Goal: Feedback & Contribution: Contribute content

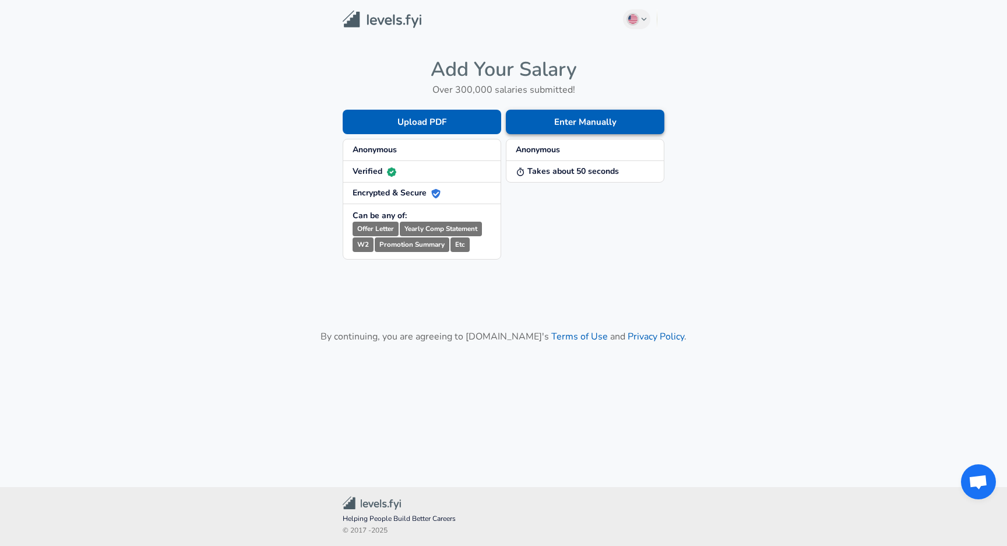
click at [599, 126] on button "Enter Manually" at bounding box center [585, 122] width 159 height 24
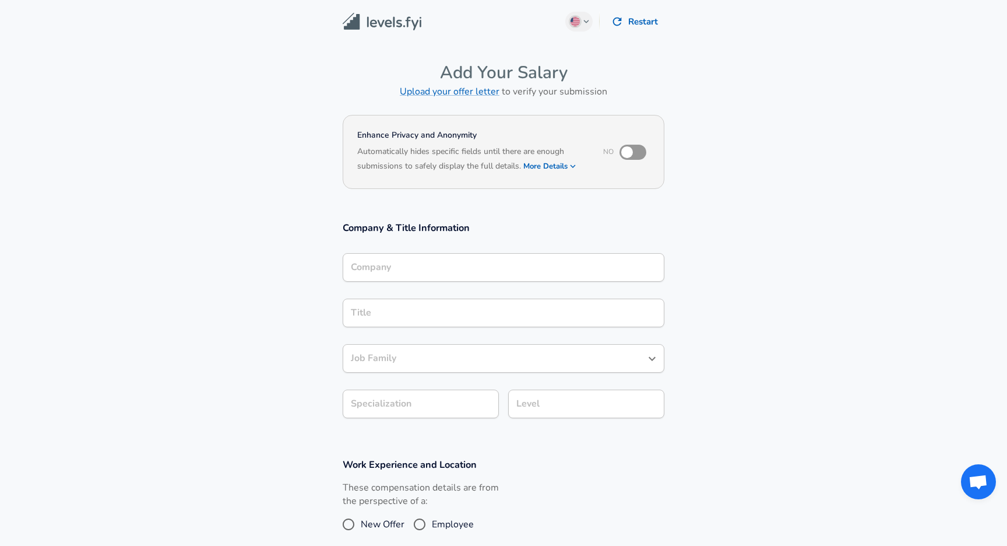
click at [480, 266] on input "Company" at bounding box center [503, 267] width 311 height 18
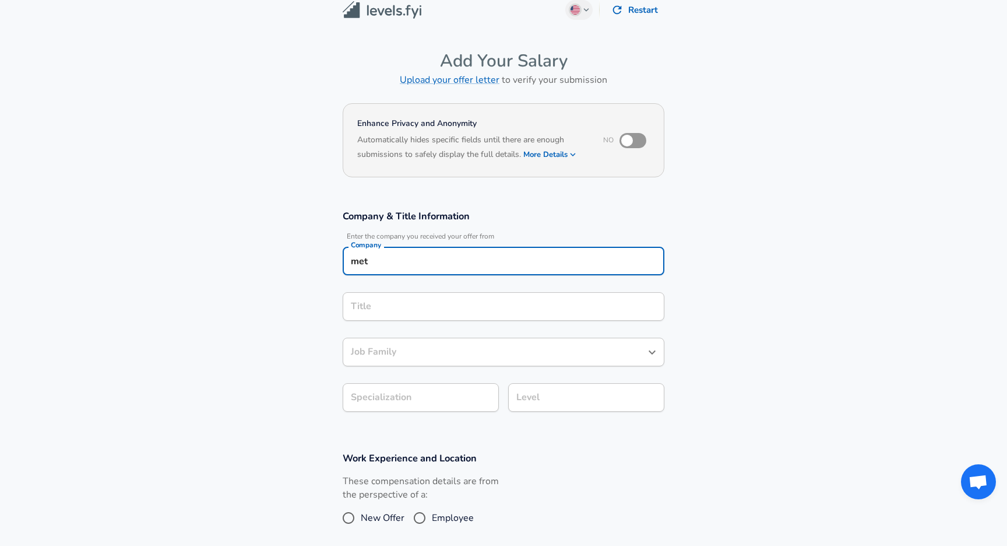
type input "meta"
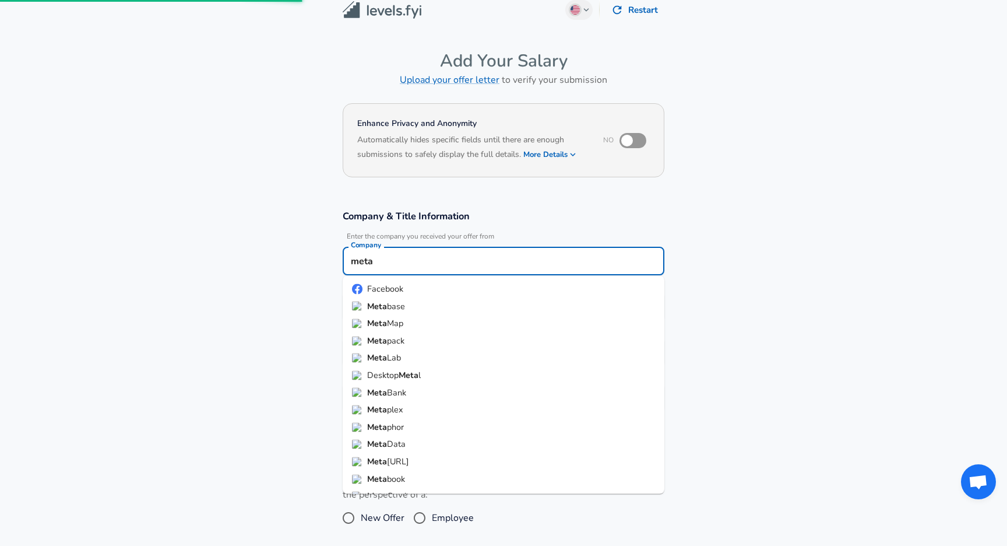
scroll to position [349, 0]
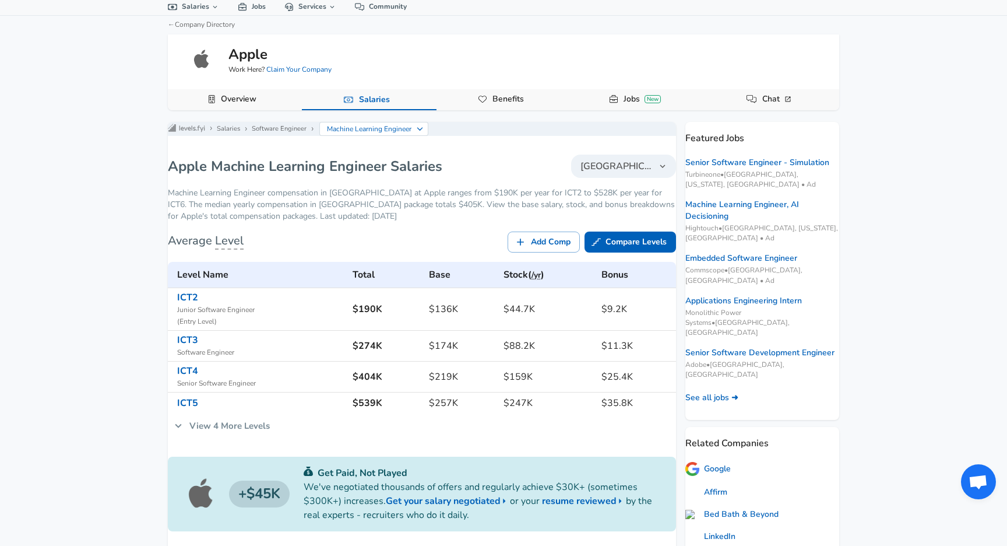
scroll to position [39, 0]
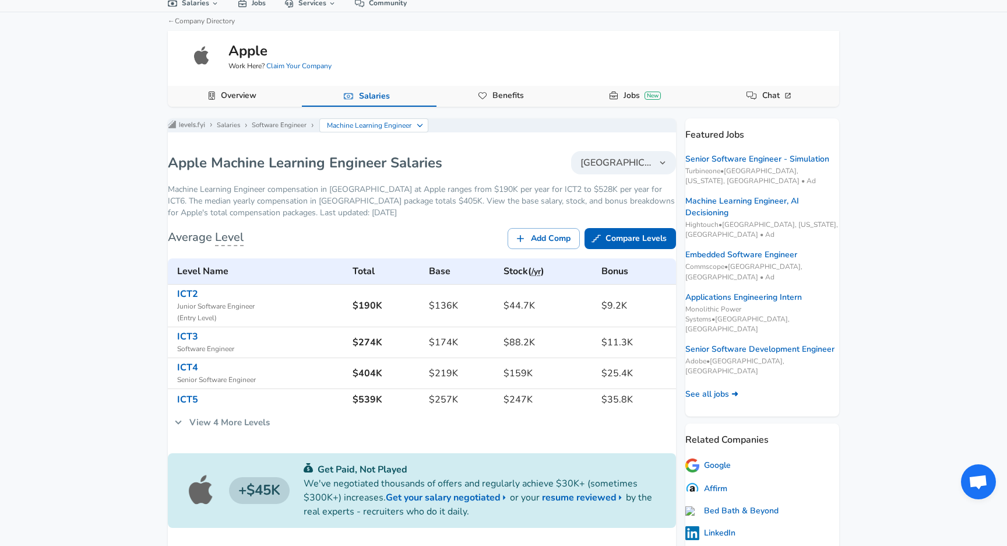
click at [247, 425] on link "View 4 More Levels" at bounding box center [222, 422] width 108 height 24
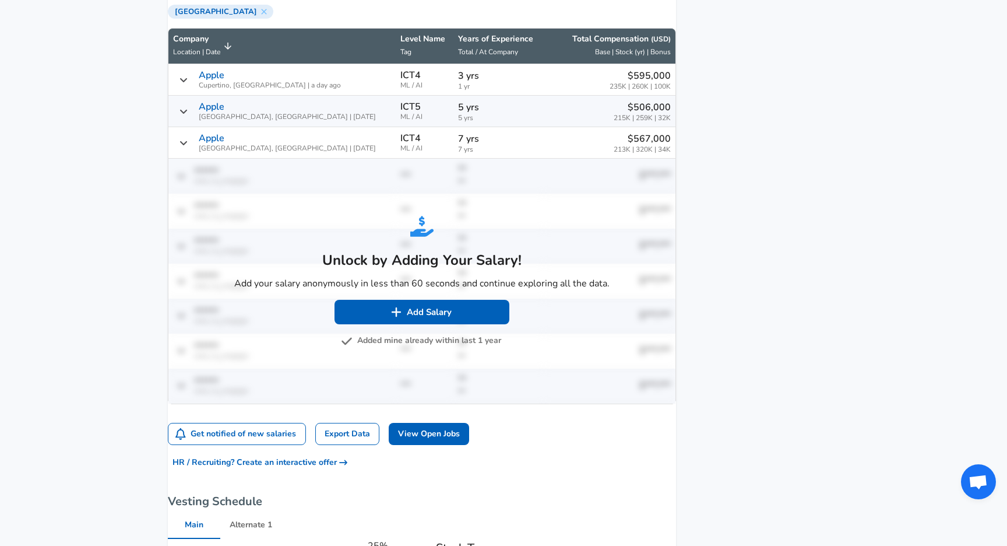
scroll to position [866, 0]
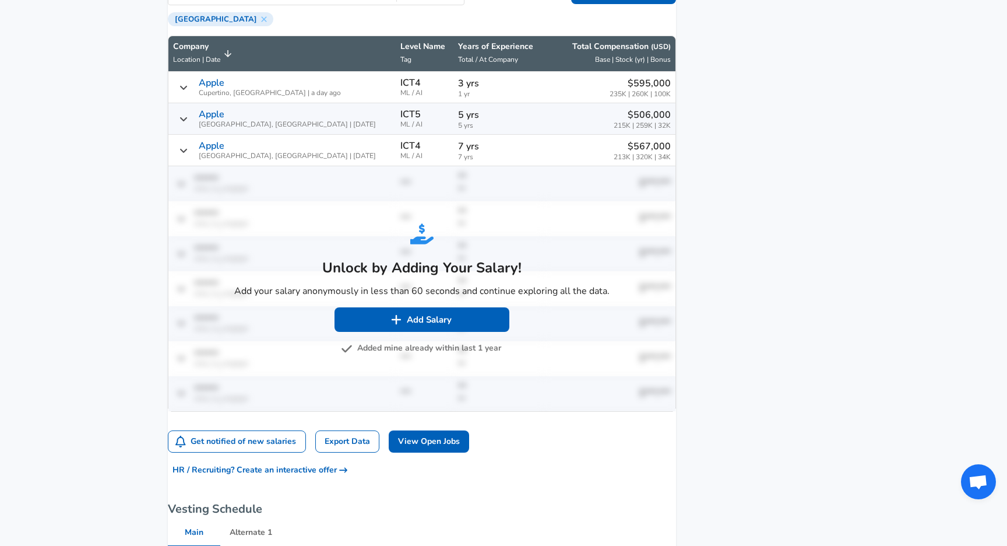
click at [695, 184] on aside "Featured Jobs Senior Software Engineer - Simulation Turbineone • [GEOGRAPHIC_DA…" at bounding box center [757, 122] width 163 height 1661
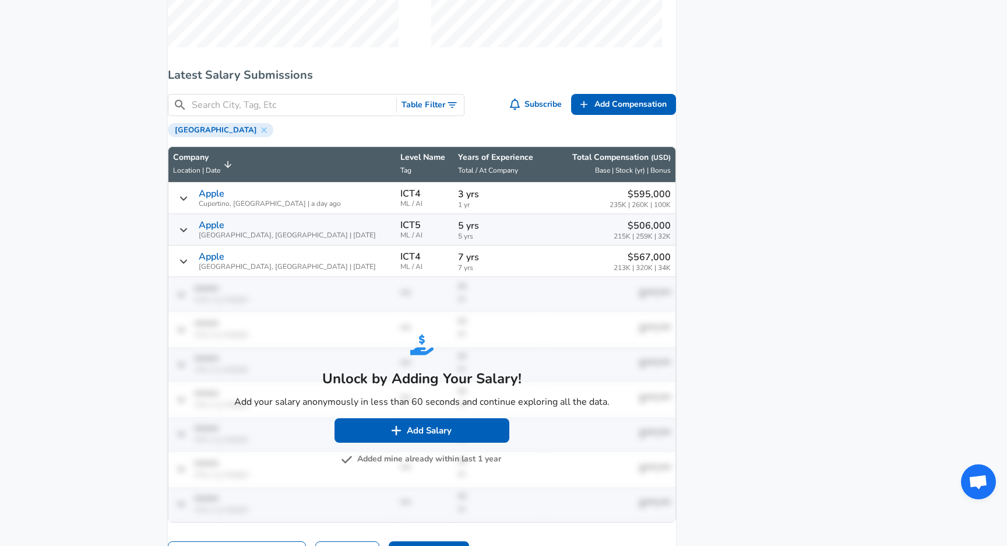
scroll to position [810, 0]
